Goal: Task Accomplishment & Management: Use online tool/utility

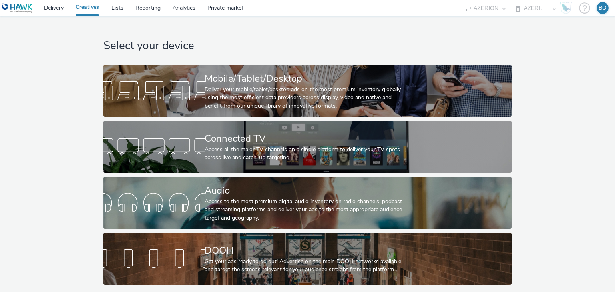
select select "ac009755-aa48-4799-8050-7a339a378eb8"
select select "79162ed7-0017-4339-93b0-3399b708648f"
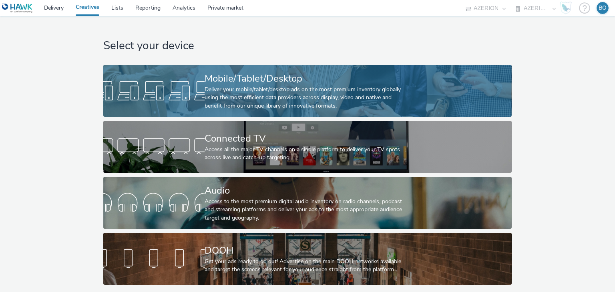
click at [224, 78] on div "Mobile/Tablet/Desktop" at bounding box center [306, 79] width 203 height 14
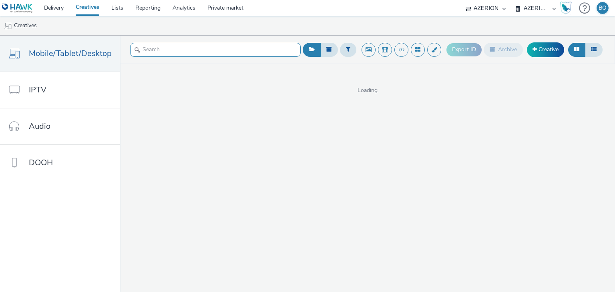
click at [203, 50] on input "text" at bounding box center [215, 50] width 170 height 14
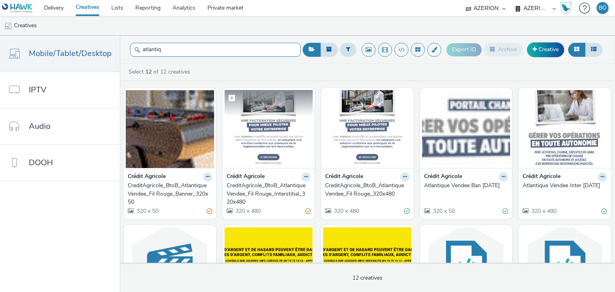
type input "atlantiq"
click at [263, 124] on img at bounding box center [269, 129] width 88 height 78
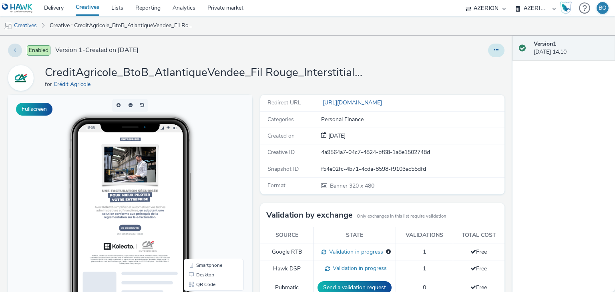
click at [494, 52] on icon at bounding box center [496, 50] width 4 height 6
click at [479, 64] on link "Edit" at bounding box center [474, 66] width 60 height 16
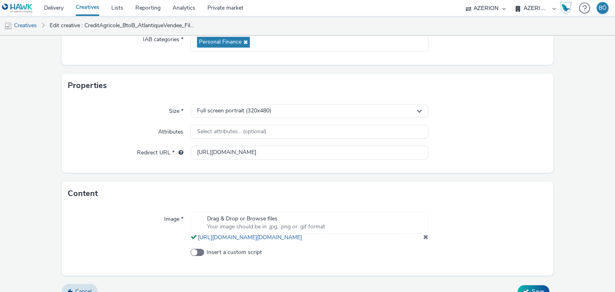
scroll to position [152, 0]
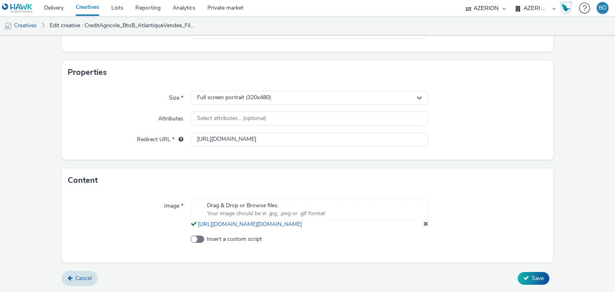
click at [423, 226] on span at bounding box center [425, 224] width 5 height 6
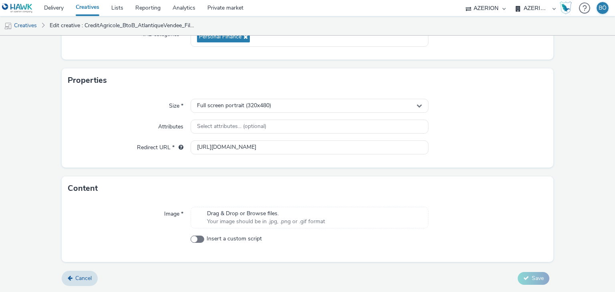
scroll to position [130, 0]
click at [258, 217] on span "Drag & Drop or Browse files." at bounding box center [266, 214] width 118 height 8
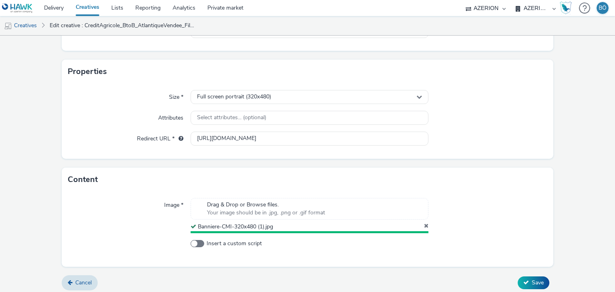
scroll to position [141, 0]
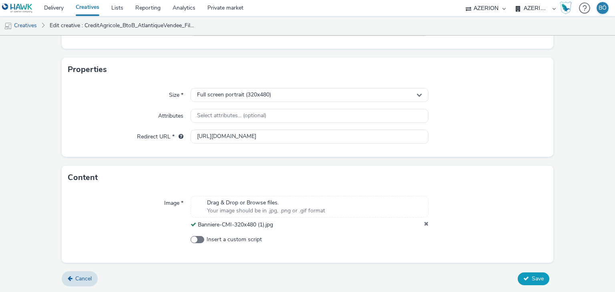
click at [531, 276] on span "Save" at bounding box center [537, 279] width 12 height 8
